Goal: Navigation & Orientation: Understand site structure

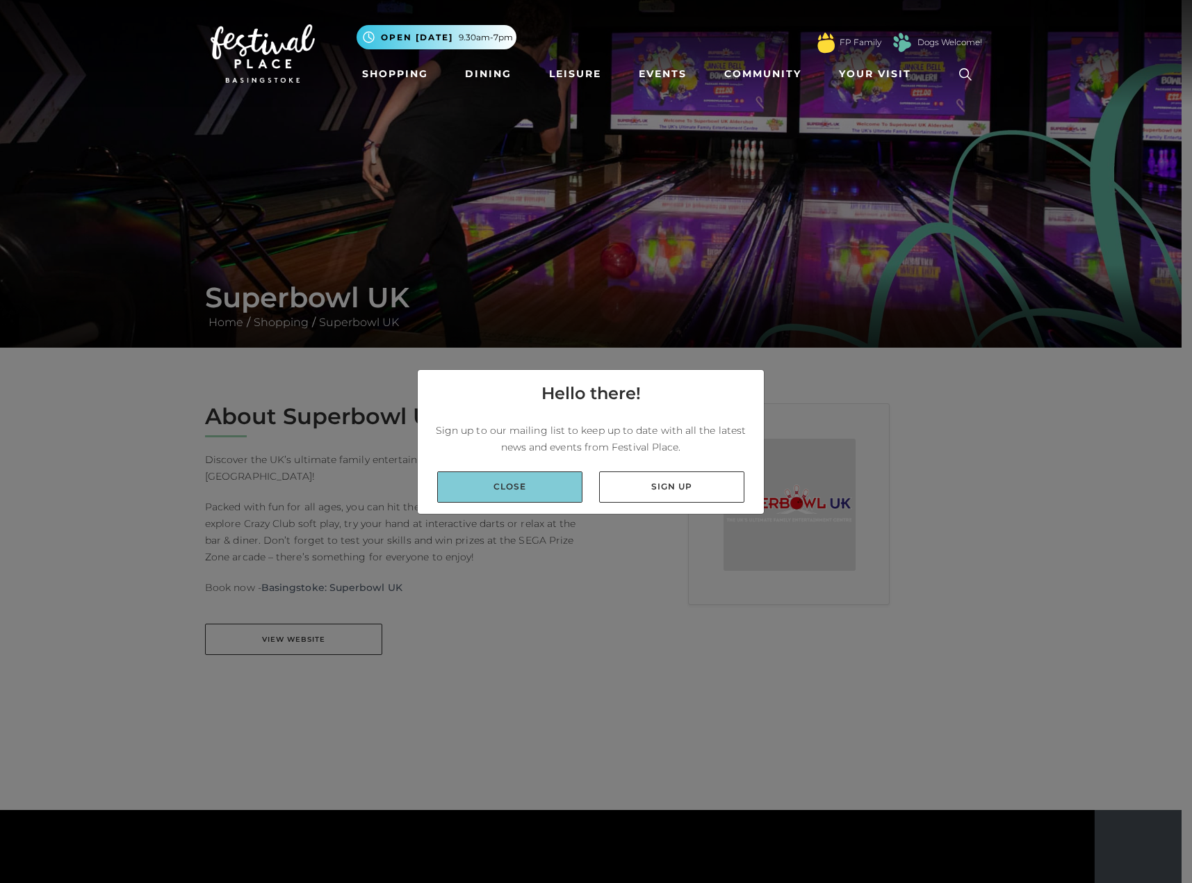
click at [543, 490] on link "Close" at bounding box center [509, 486] width 145 height 31
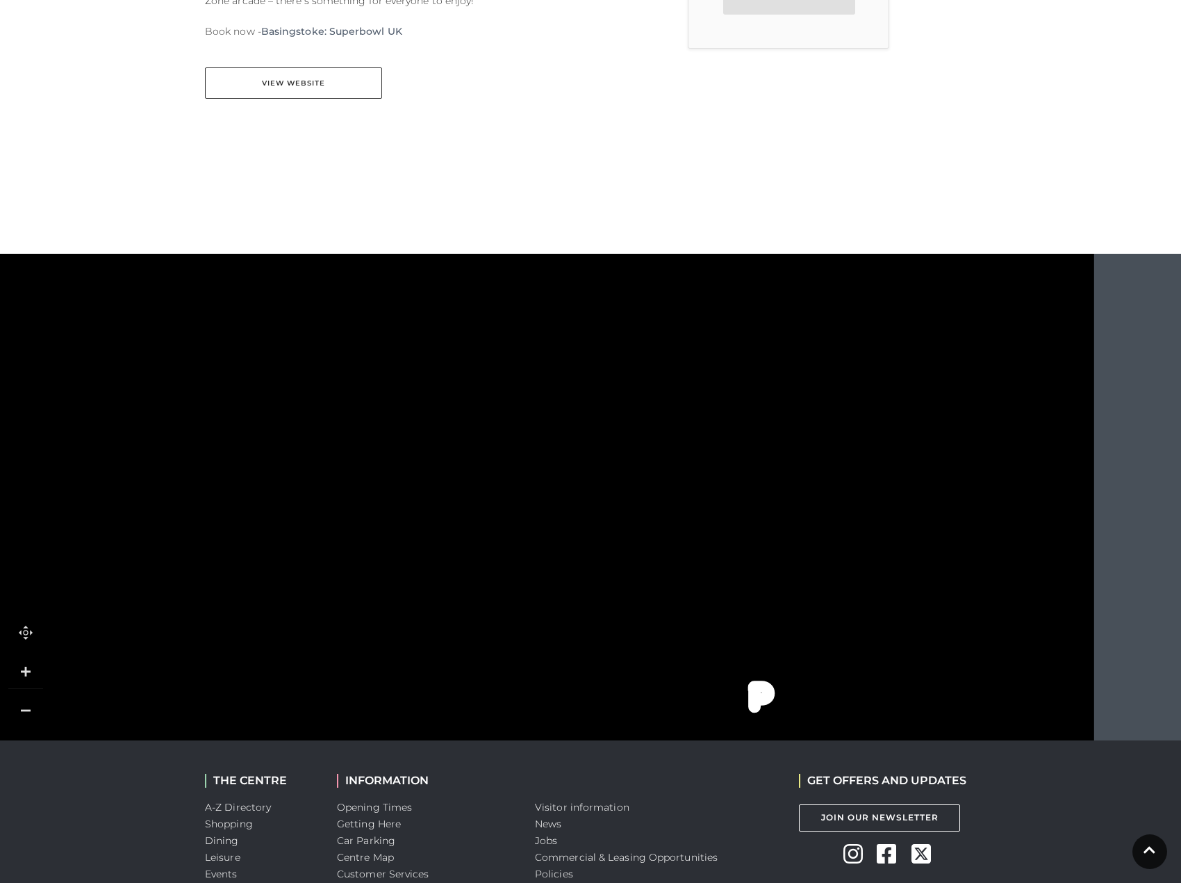
scroll to position [486, 0]
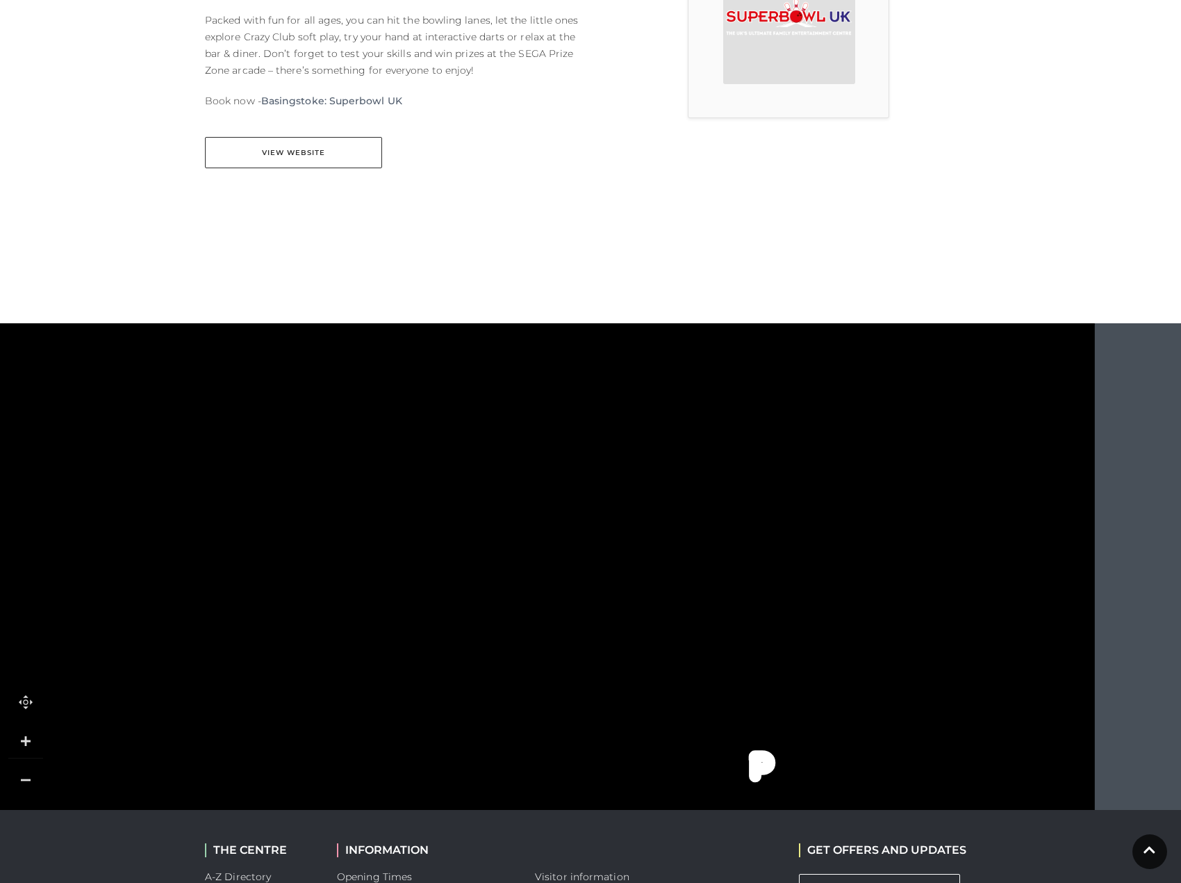
click at [603, 409] on tspan "Blacks" at bounding box center [603, 409] width 0 height 0
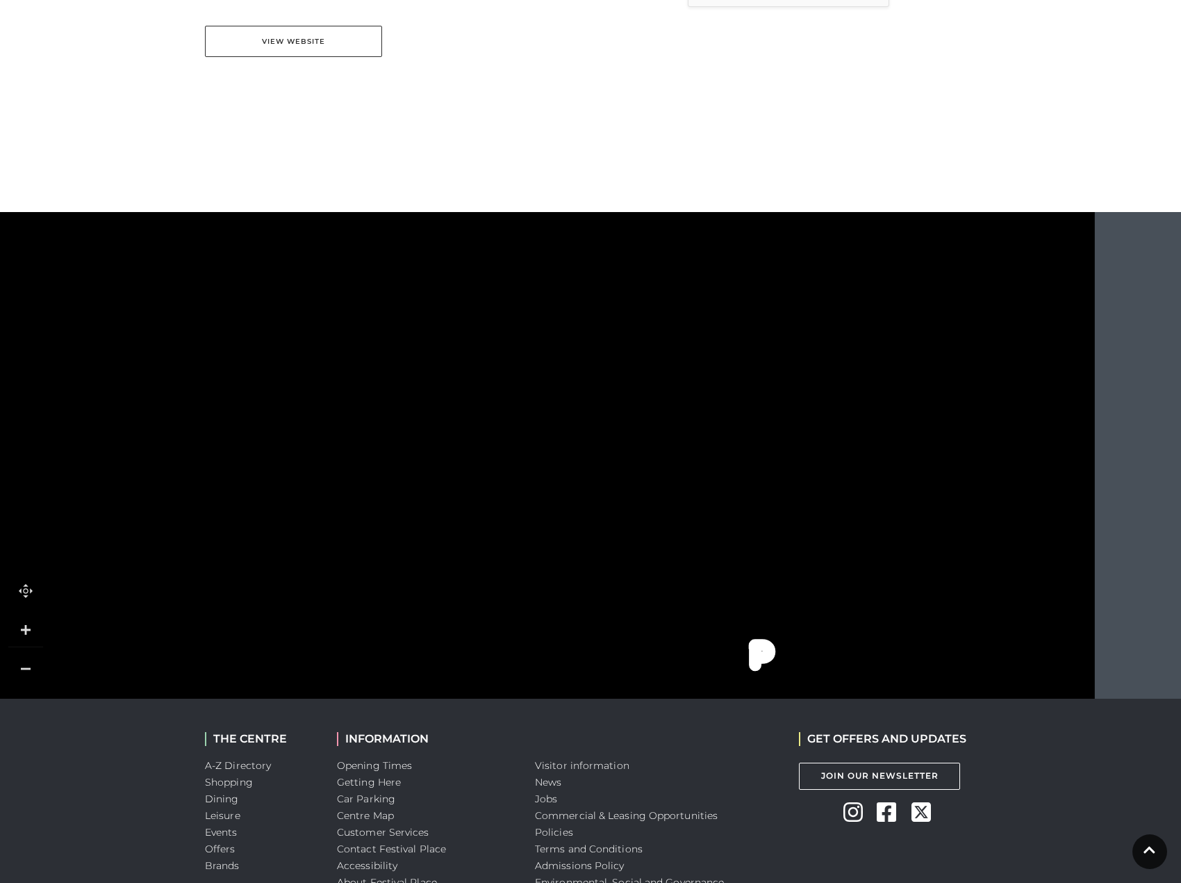
scroll to position [717, 0]
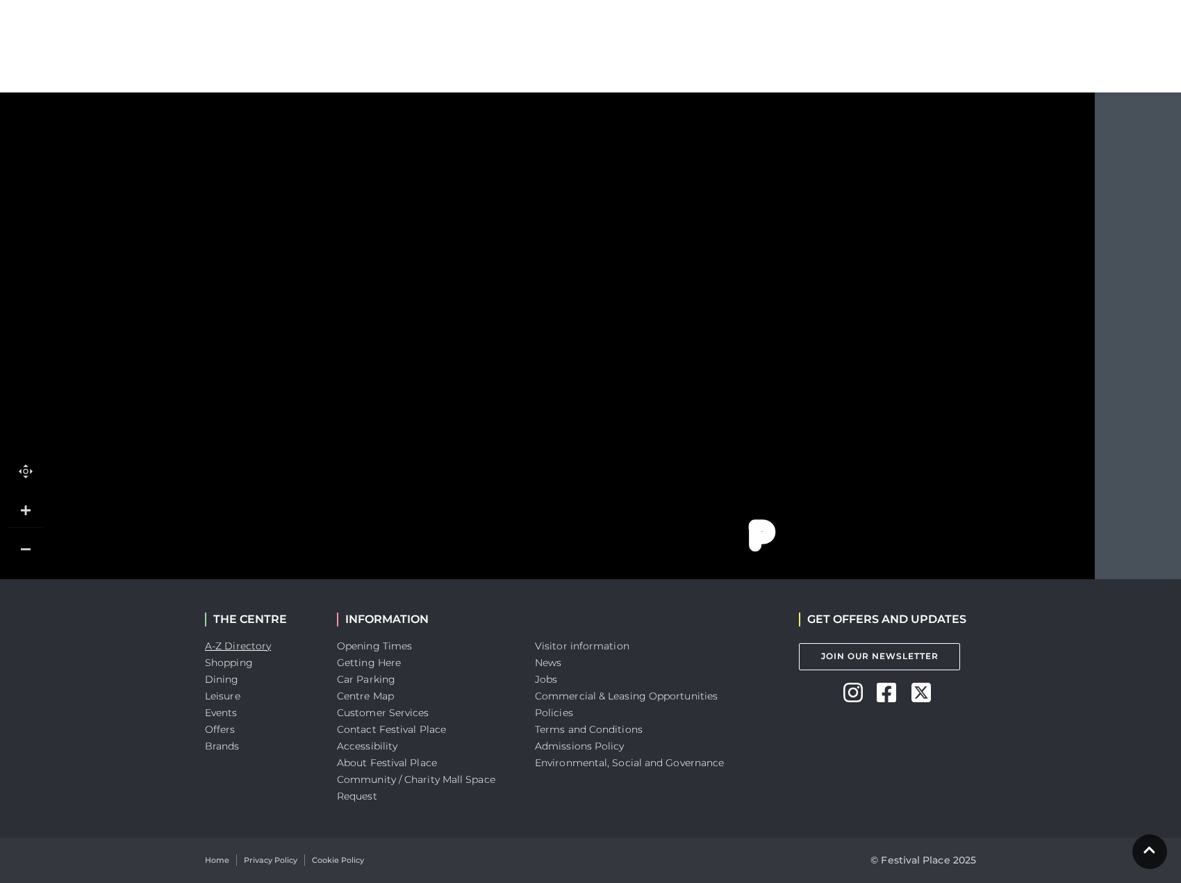
click at [260, 643] on link "A-Z Directory" at bounding box center [238, 645] width 66 height 13
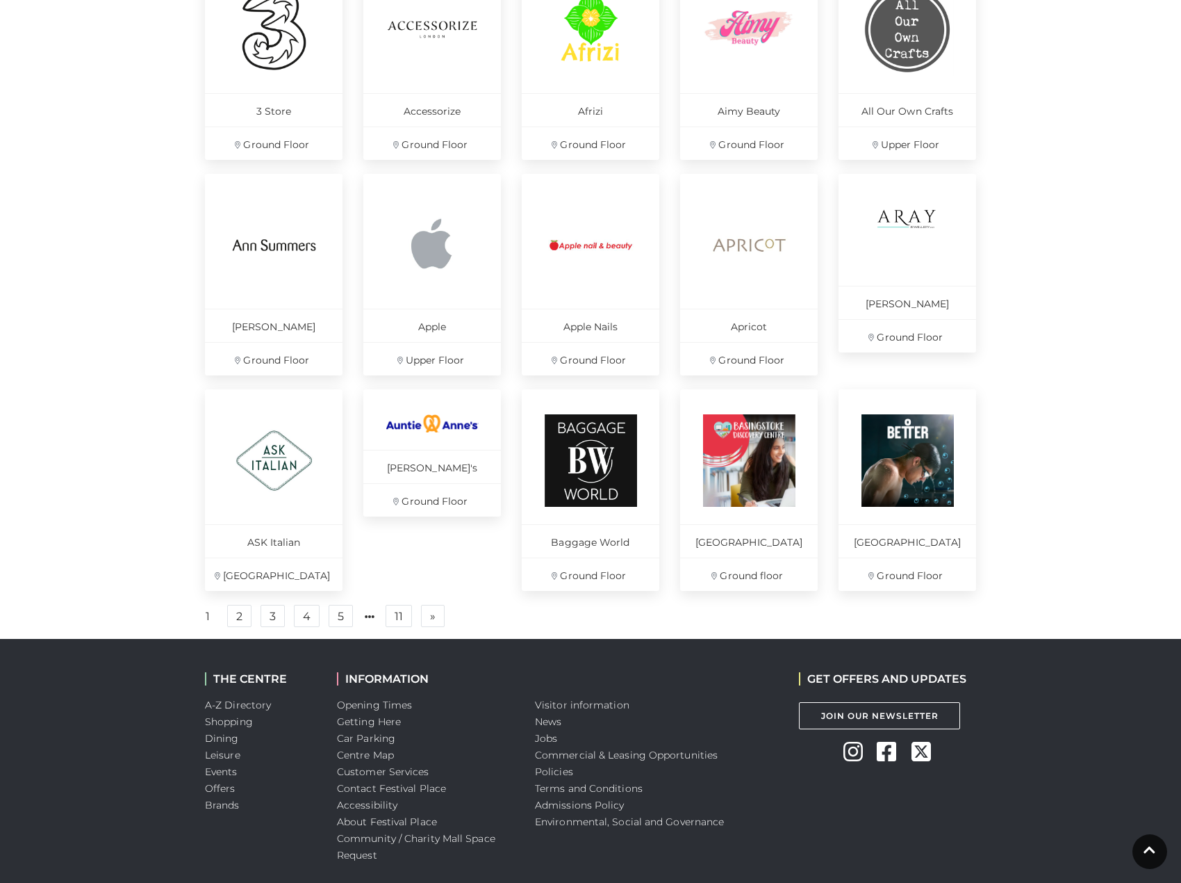
scroll to position [773, 0]
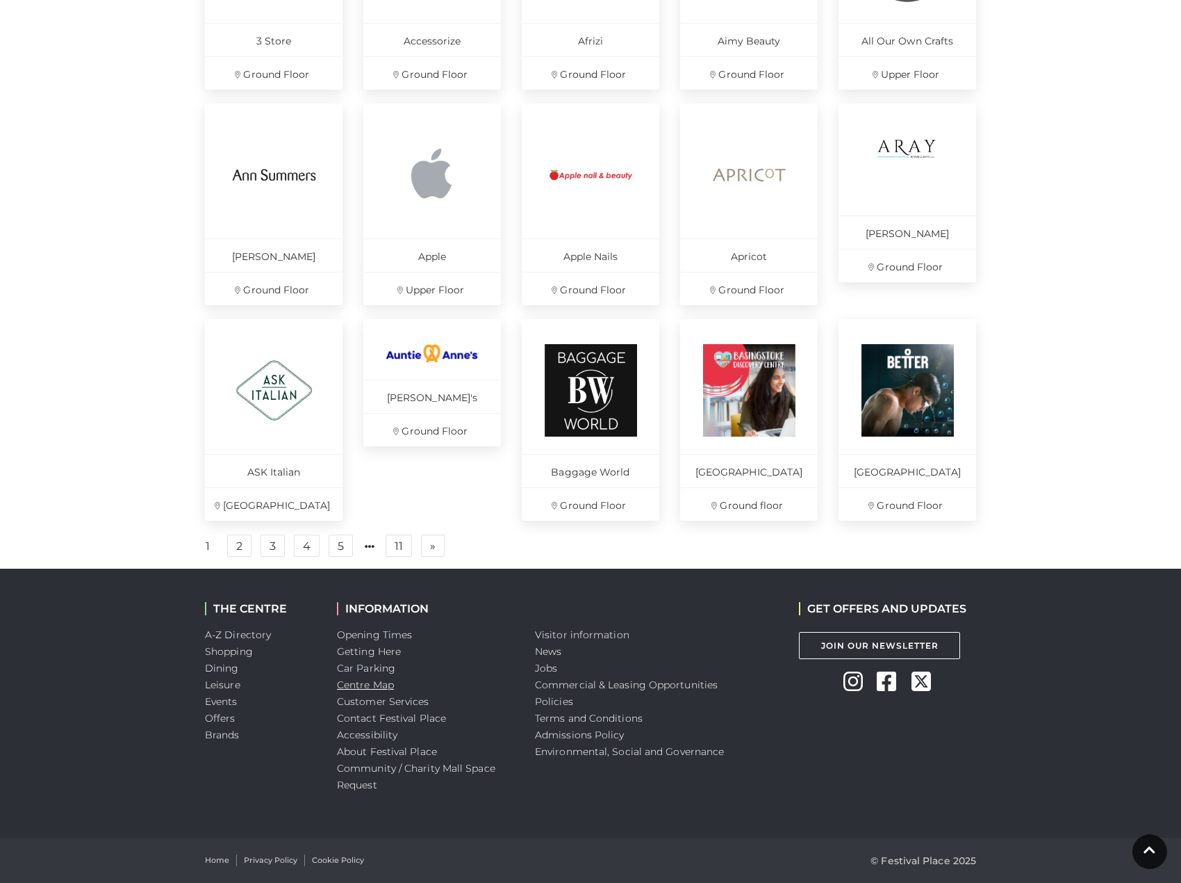
click at [386, 680] on link "Centre Map" at bounding box center [365, 684] width 57 height 13
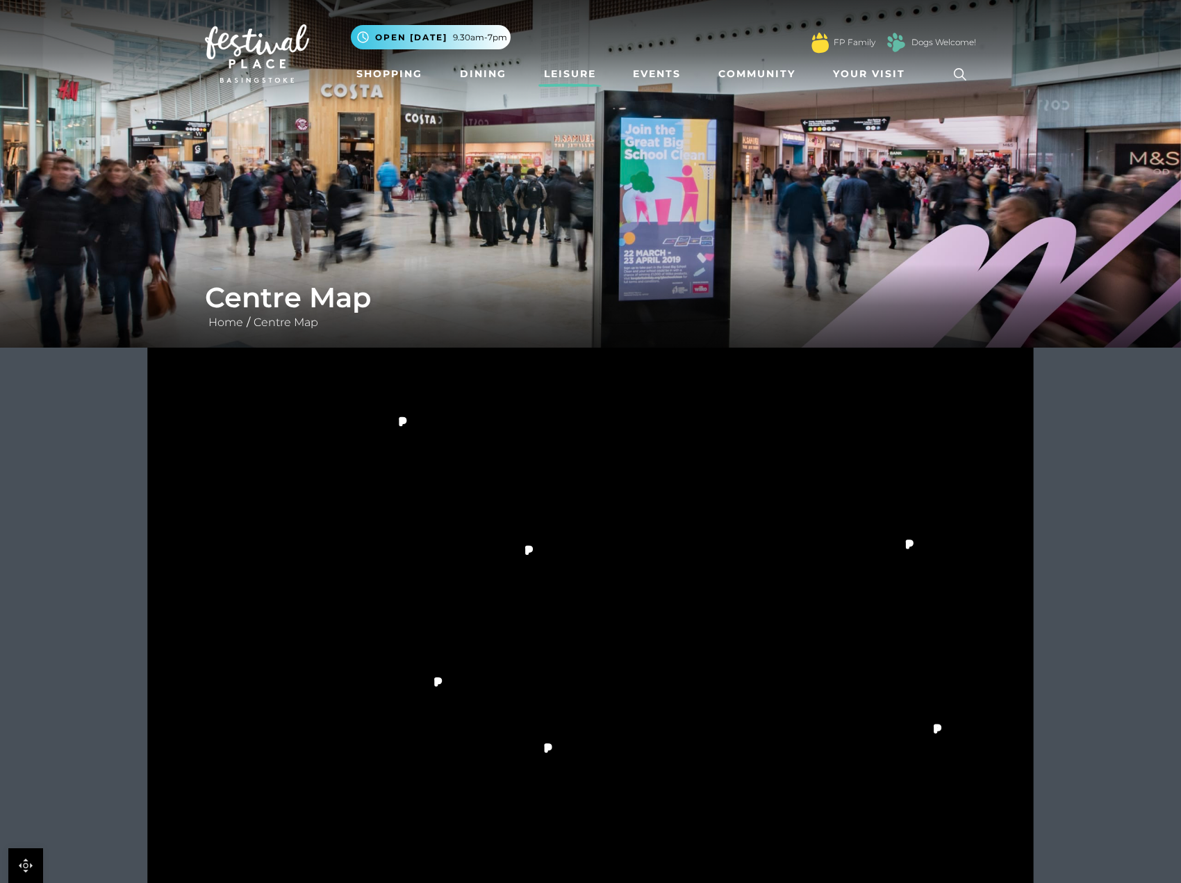
click at [570, 70] on link "Leisure" at bounding box center [570, 74] width 63 height 26
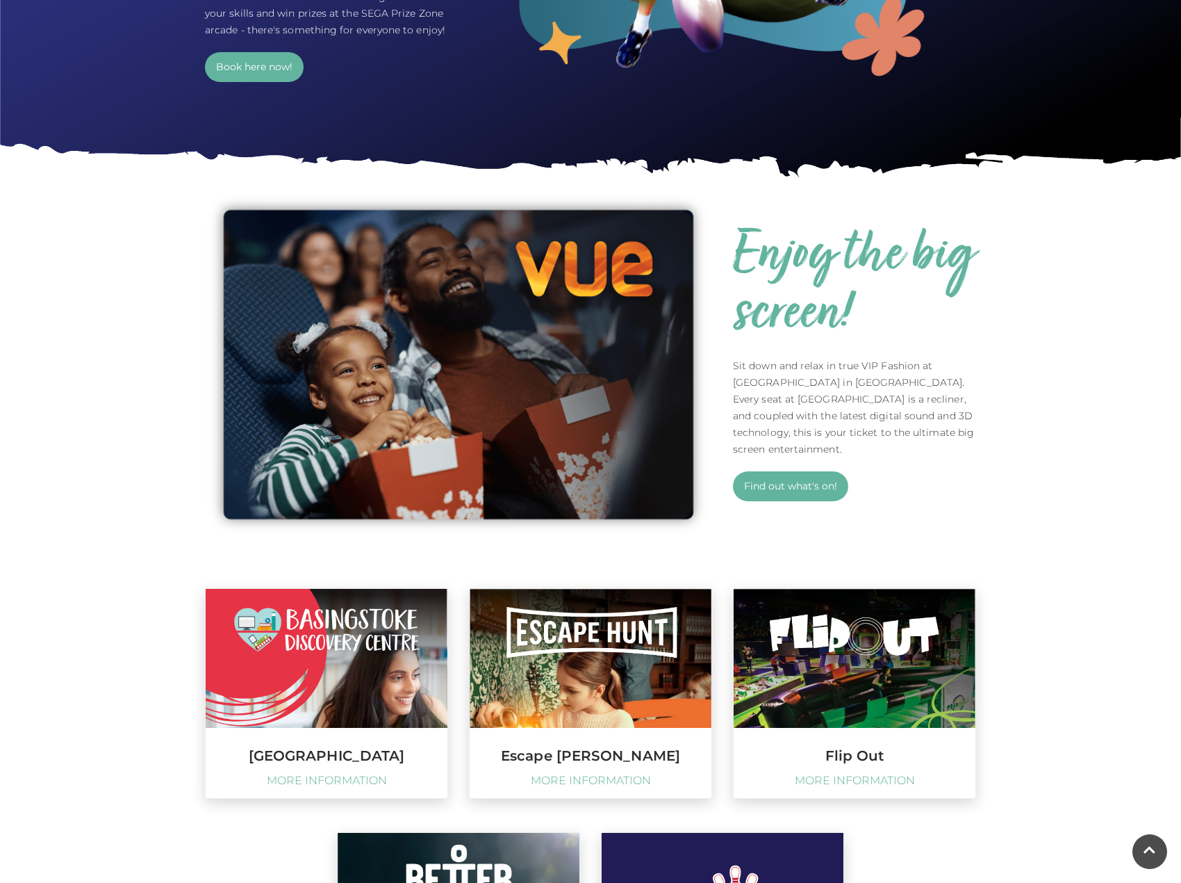
scroll to position [1042, 0]
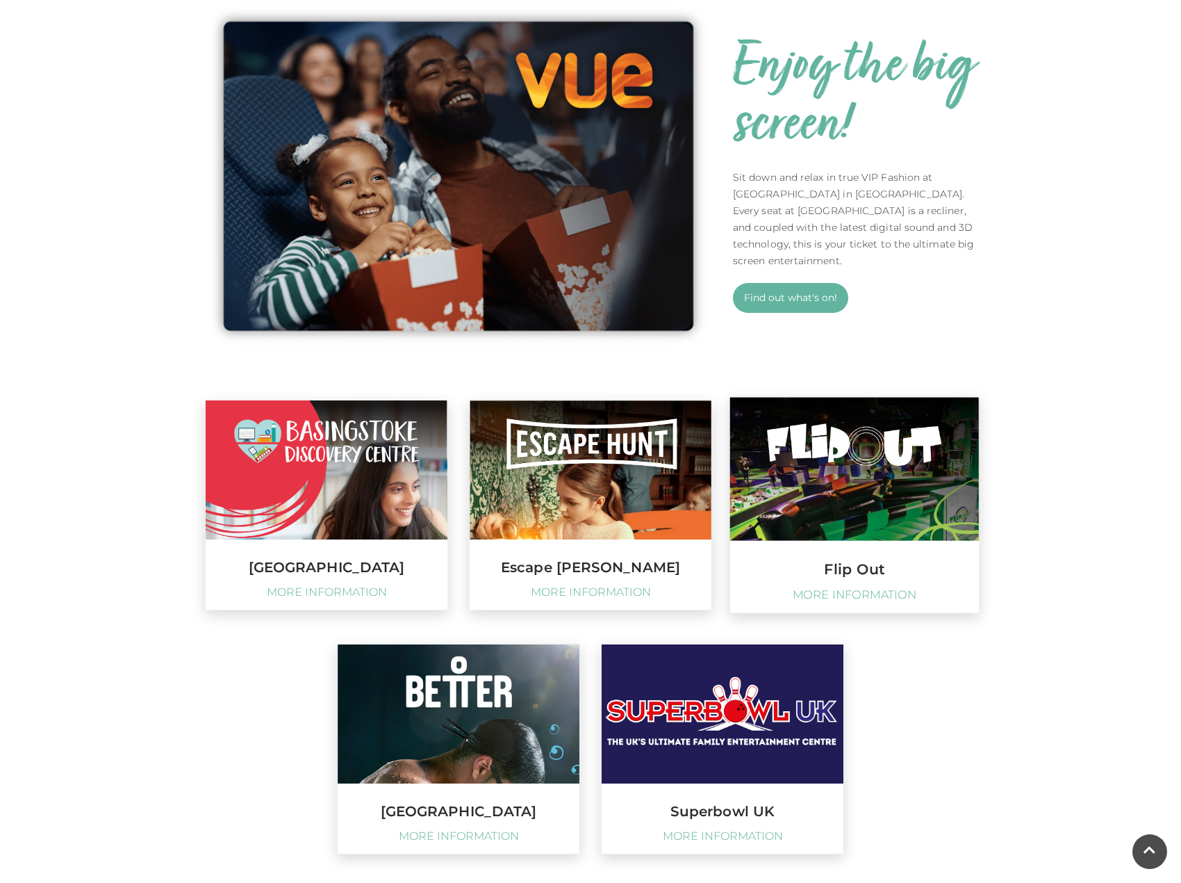
click at [822, 574] on h3 "Flip Out" at bounding box center [854, 569] width 249 height 15
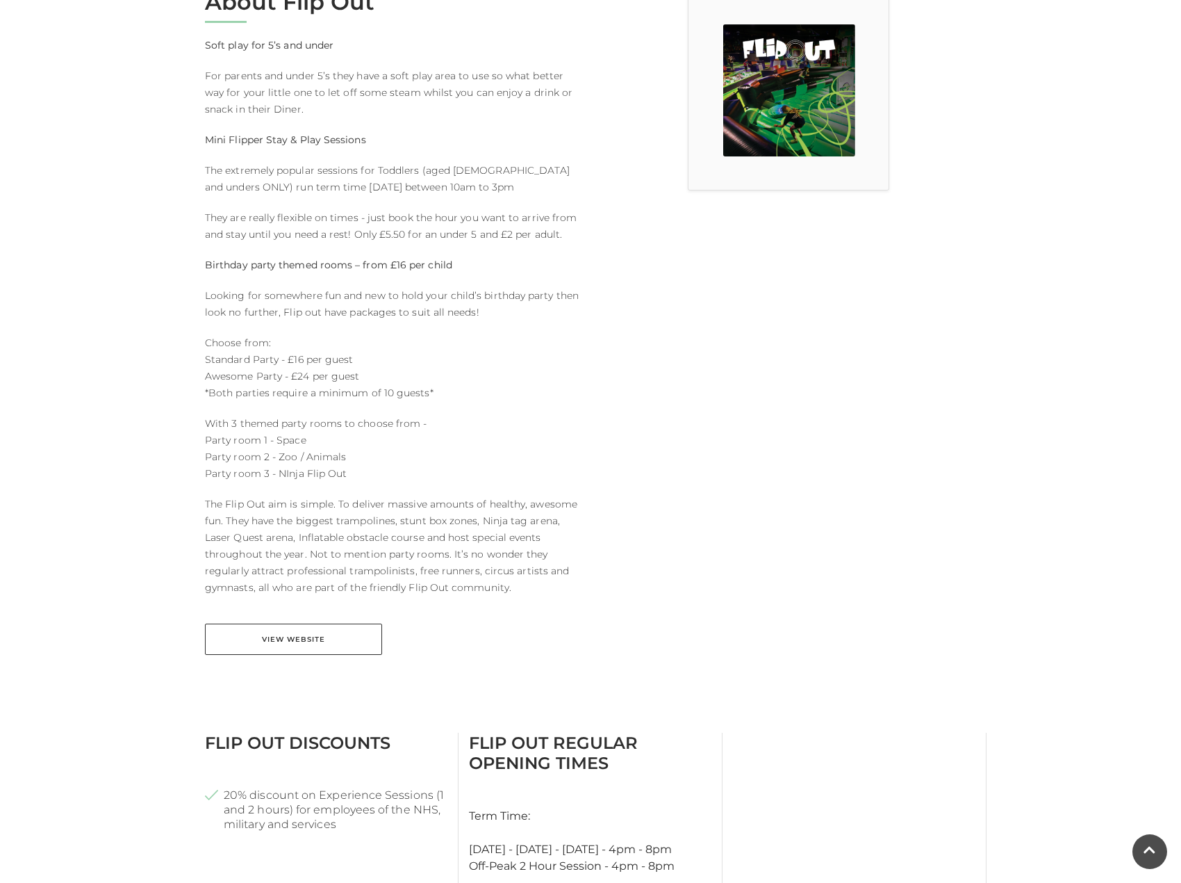
scroll to position [417, 0]
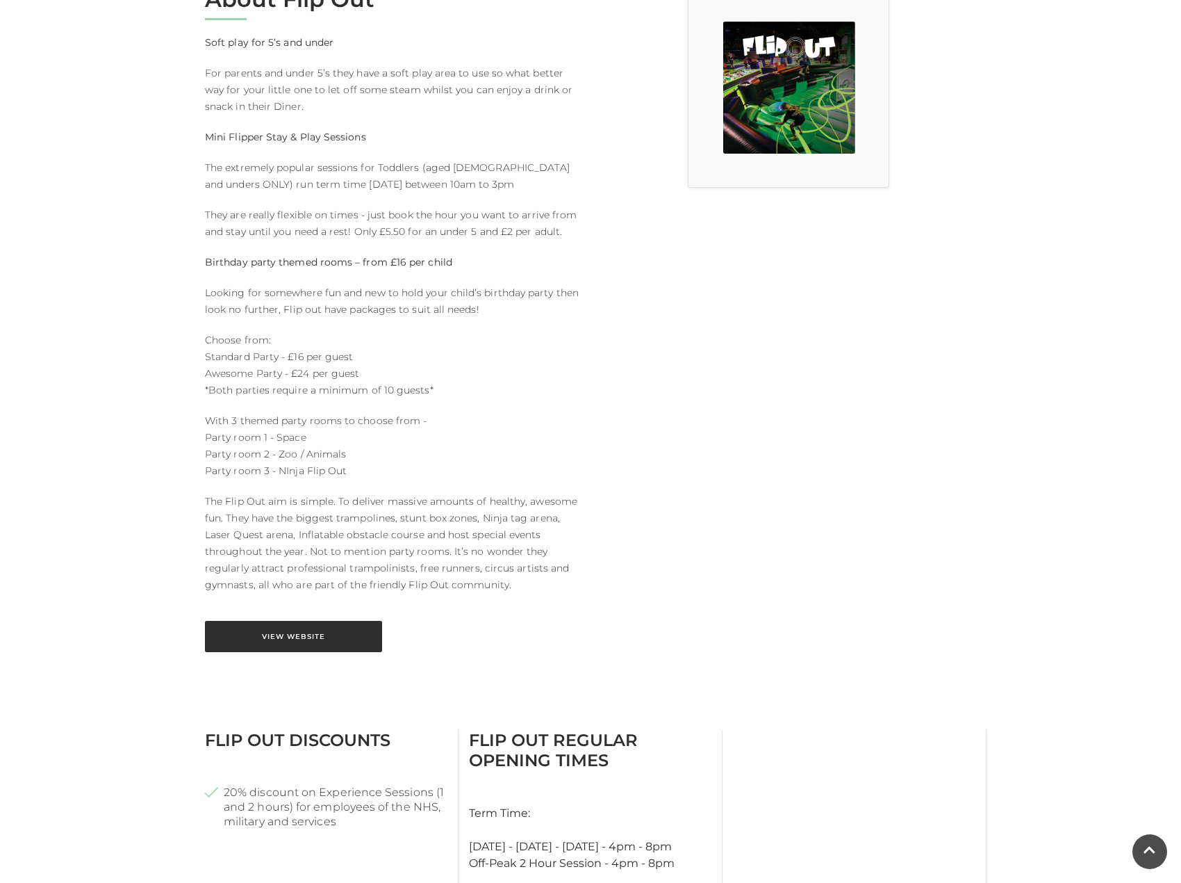
click at [331, 630] on link "View Website" at bounding box center [293, 636] width 177 height 31
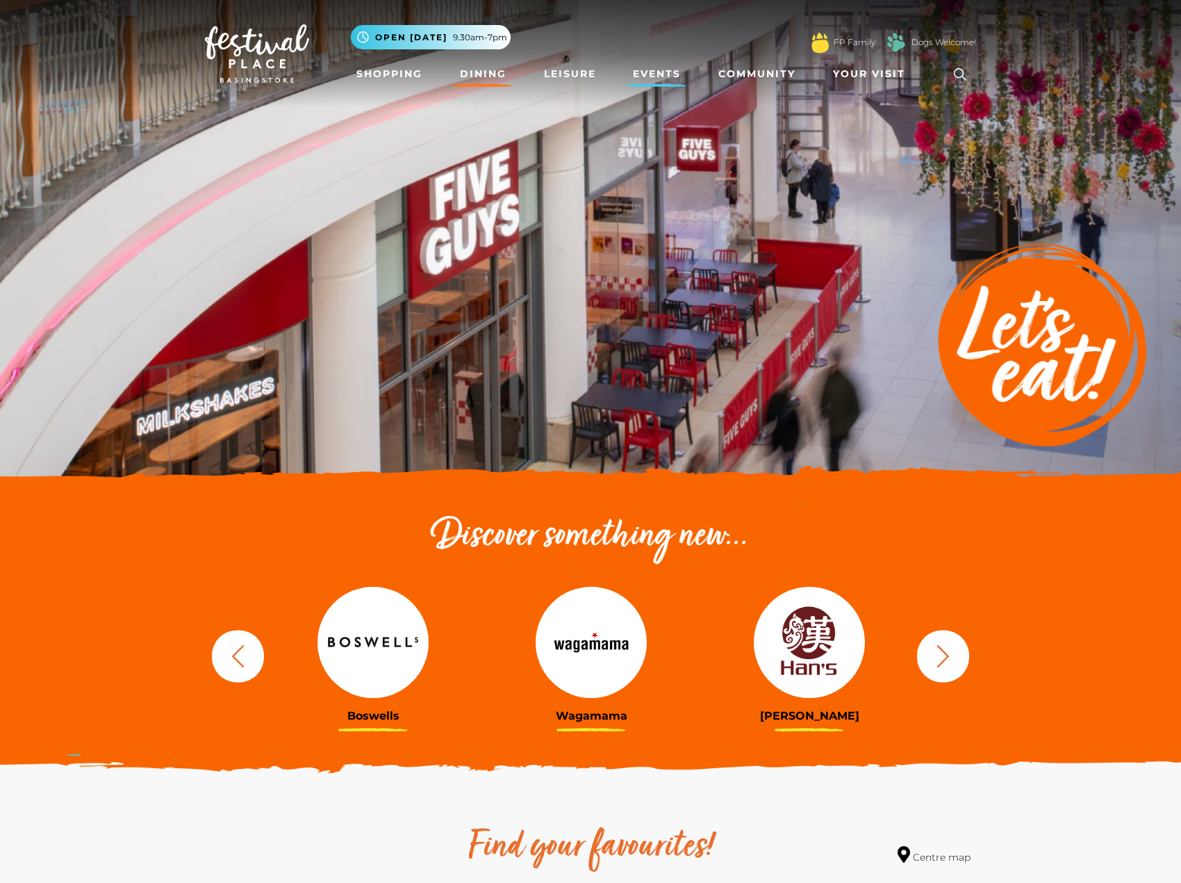
click at [669, 68] on link "Events" at bounding box center [657, 74] width 59 height 26
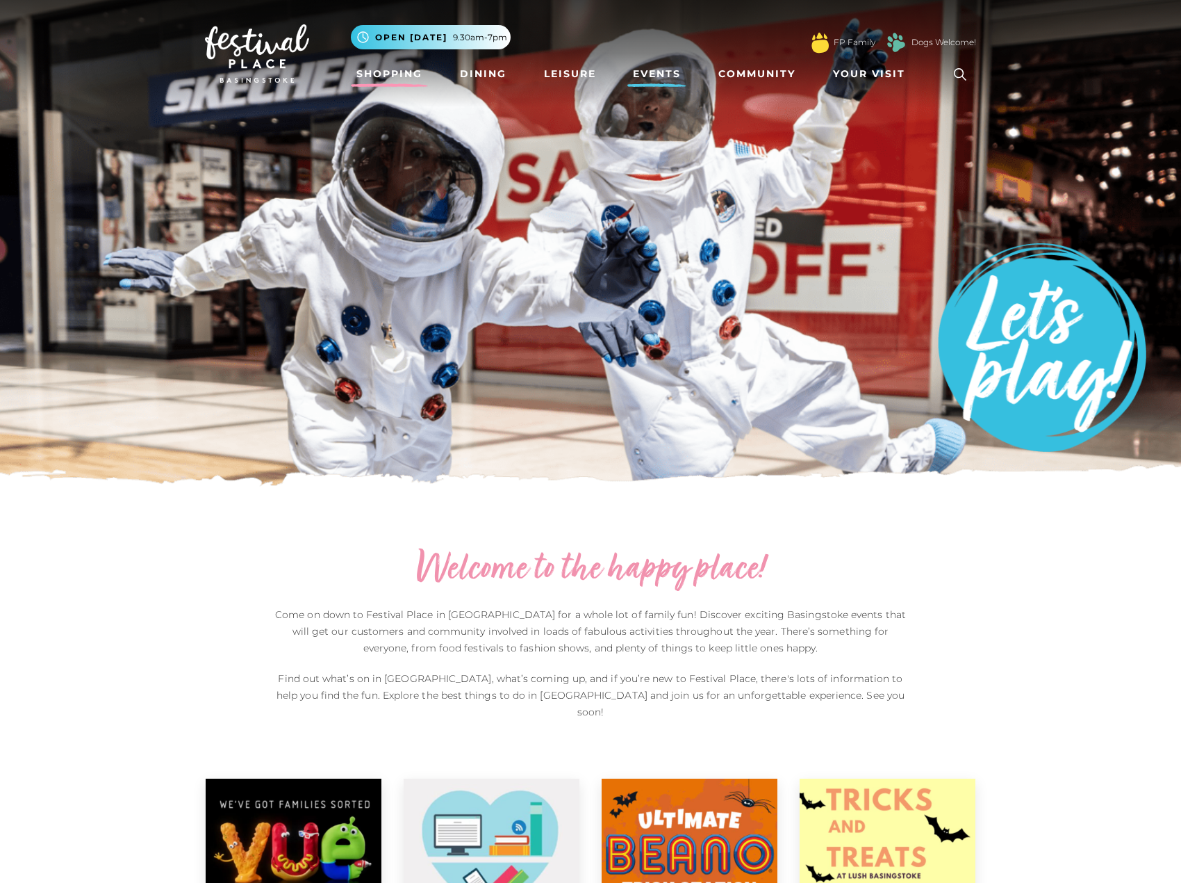
click at [398, 76] on link "Shopping" at bounding box center [389, 74] width 77 height 26
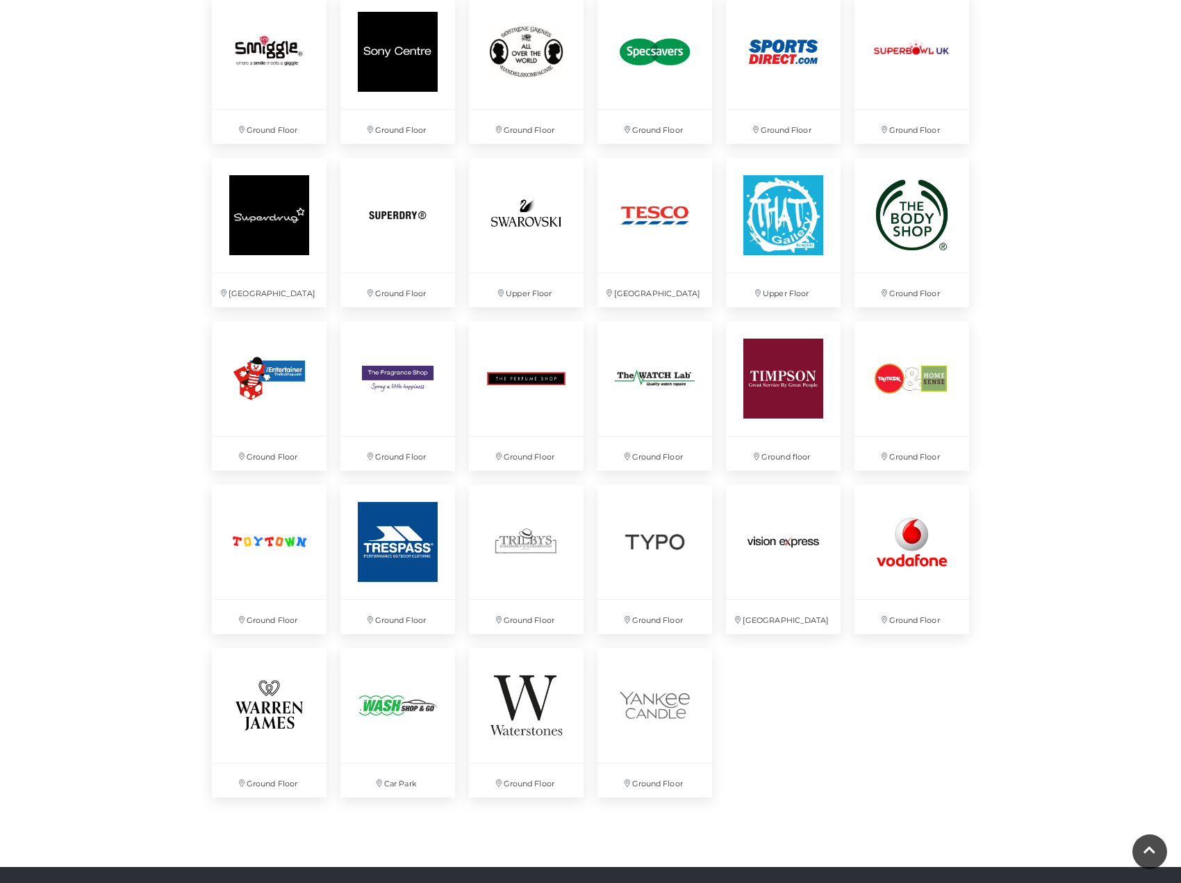
scroll to position [3336, 0]
